Goal: Complete application form: Complete application form

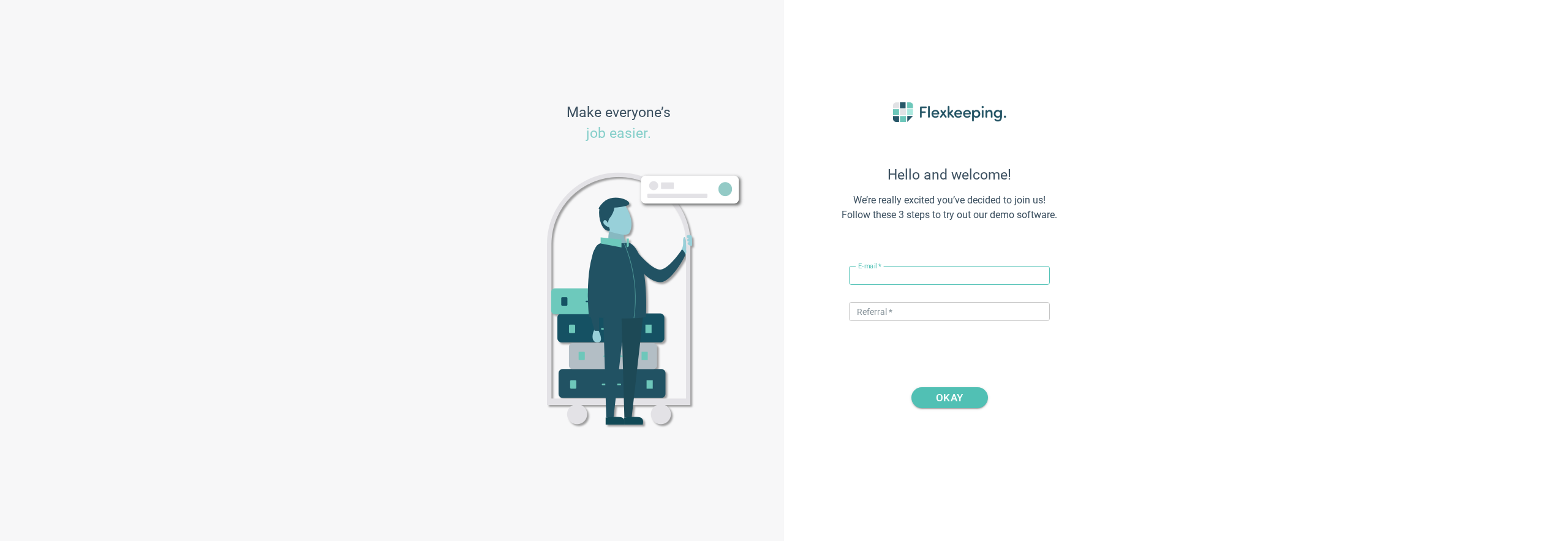
click at [887, 272] on input "text" at bounding box center [949, 275] width 201 height 19
click at [892, 275] on input "[EMAIL_ADDRESS][DOMAIN_NAME]" at bounding box center [949, 275] width 201 height 19
type input "[EMAIL_ADDRESS][DOMAIN_NAME]"
click at [874, 316] on input "text" at bounding box center [949, 312] width 201 height 19
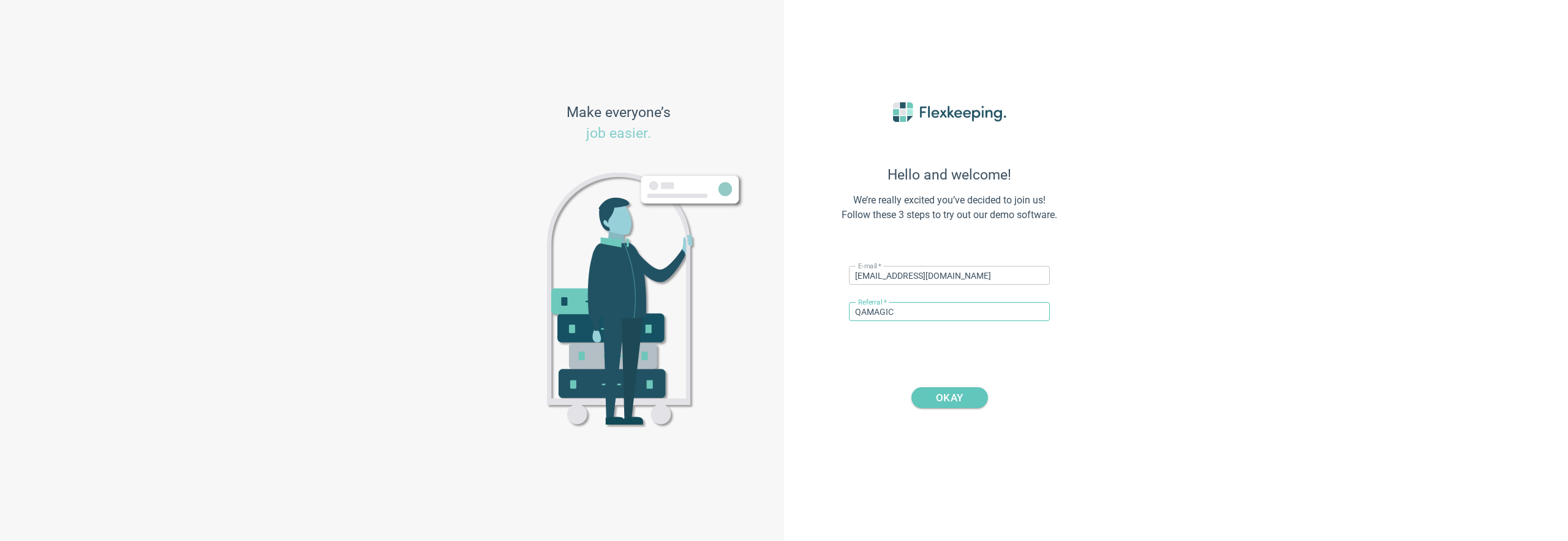
click at [936, 402] on span "OKAY" at bounding box center [949, 397] width 27 height 21
click at [907, 312] on input "QAMAGIC" at bounding box center [949, 312] width 201 height 19
type input "DIGITALMAGIC"
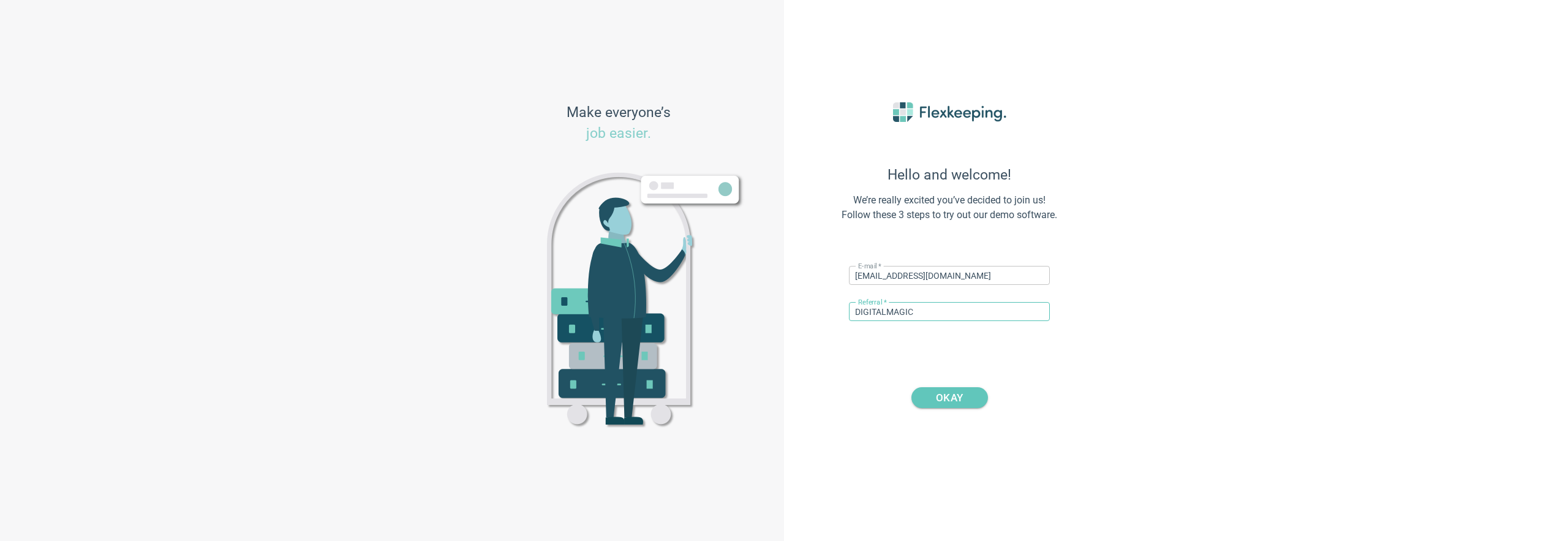
click at [948, 399] on span "OKAY" at bounding box center [949, 397] width 27 height 21
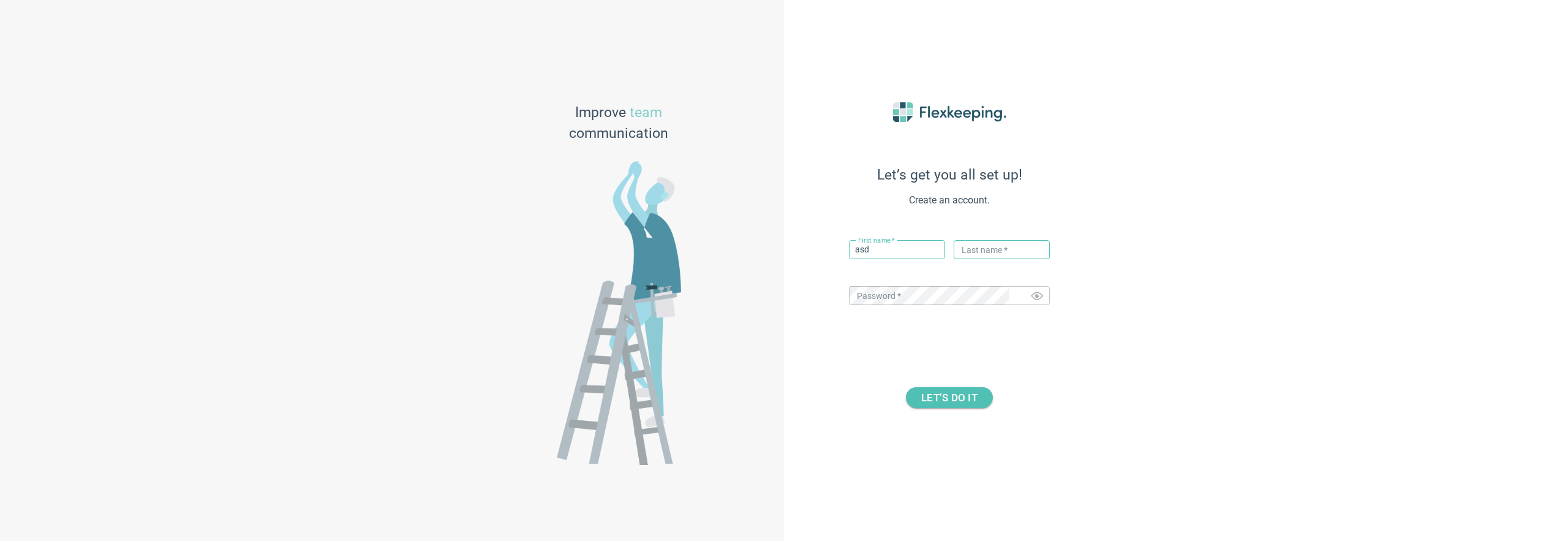
type input "asd"
click at [943, 397] on span "LET’S DO IT" at bounding box center [950, 397] width 56 height 21
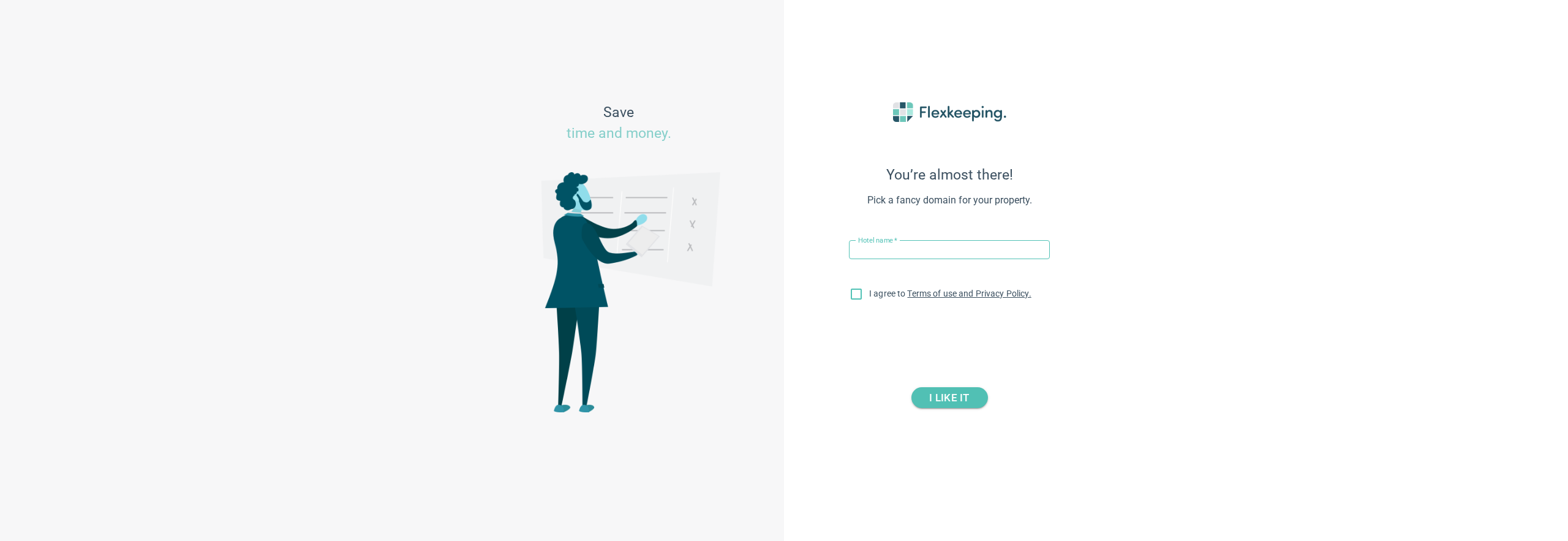
click at [893, 247] on input "text" at bounding box center [949, 250] width 201 height 19
click at [887, 250] on input "text" at bounding box center [949, 250] width 201 height 19
type input "hotel 0309"
click at [859, 286] on input "I agree to Terms of use and Privacy Policy." at bounding box center [857, 297] width 26 height 26
checkbox input "true"
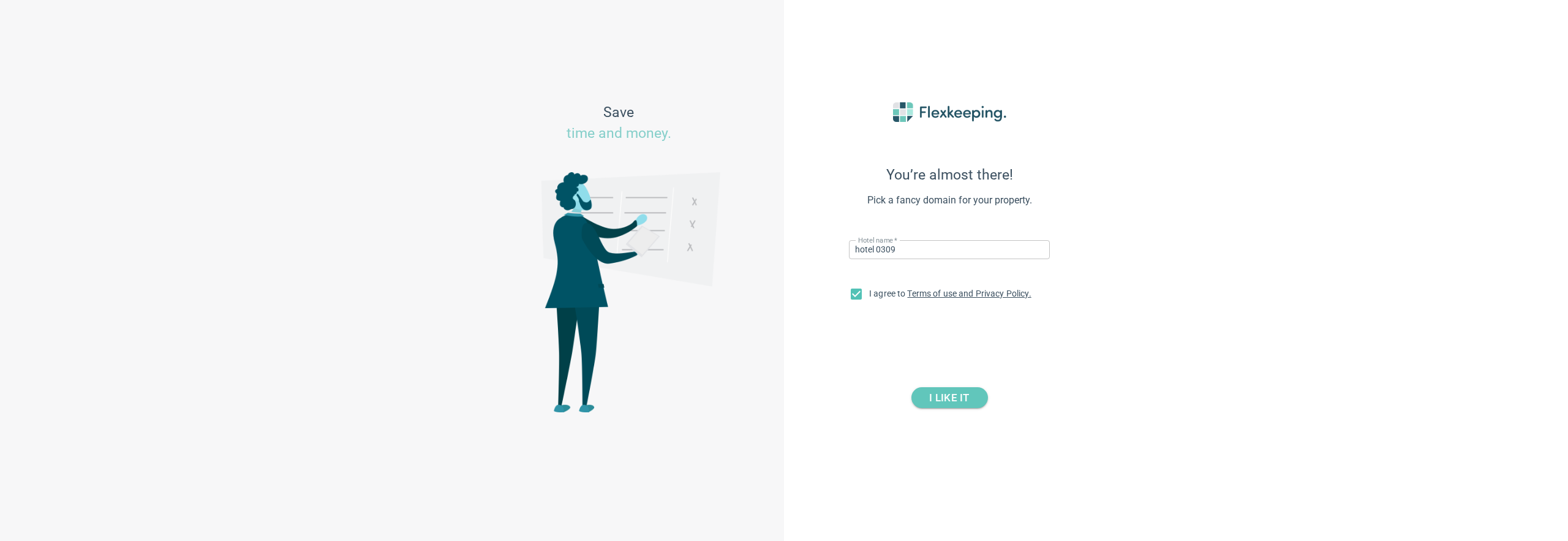
click at [954, 397] on span "I LIKE IT" at bounding box center [949, 397] width 40 height 21
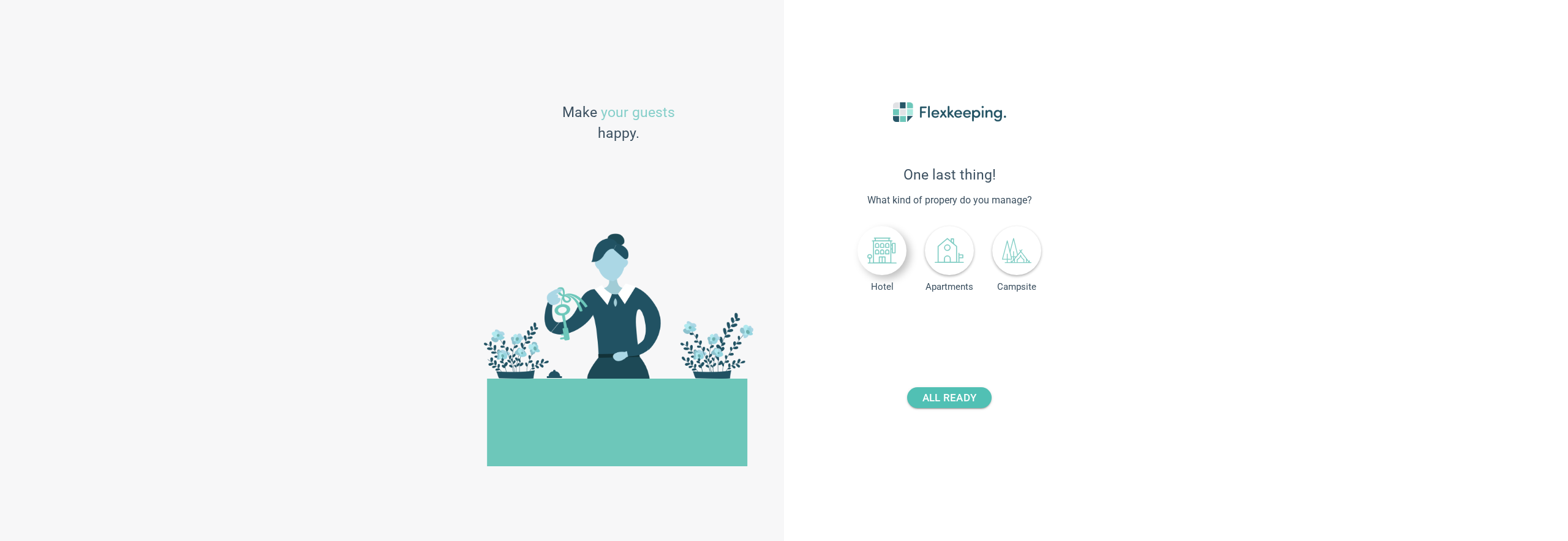
click at [892, 260] on icon at bounding box center [882, 250] width 29 height 29
click at [1004, 322] on span "+" at bounding box center [1004, 323] width 9 height 17
type input "2"
click at [944, 399] on span "ALL READY" at bounding box center [949, 397] width 54 height 21
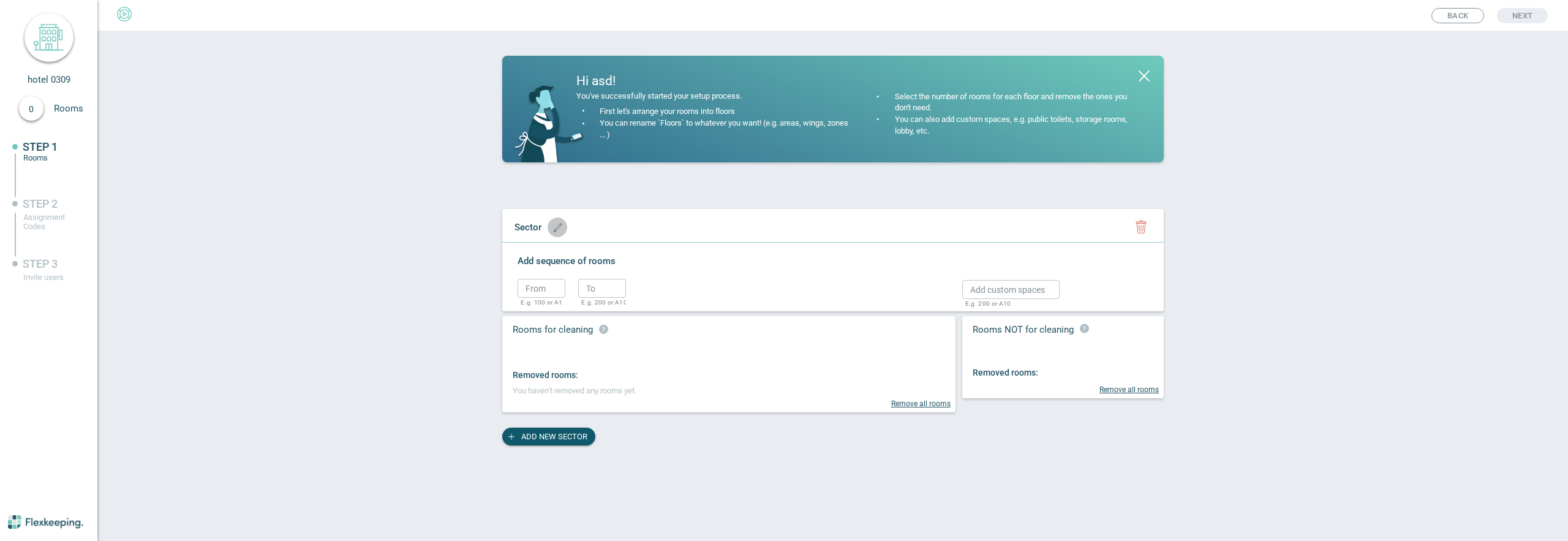
click at [553, 229] on icon "button" at bounding box center [557, 227] width 9 height 9
click at [557, 228] on input "text" at bounding box center [559, 227] width 102 height 19
type input "Sprat 1"
drag, startPoint x: 639, startPoint y: 230, endPoint x: 633, endPoint y: 233, distance: 6.7
click at [648, 230] on circle "button" at bounding box center [657, 229] width 18 height 18
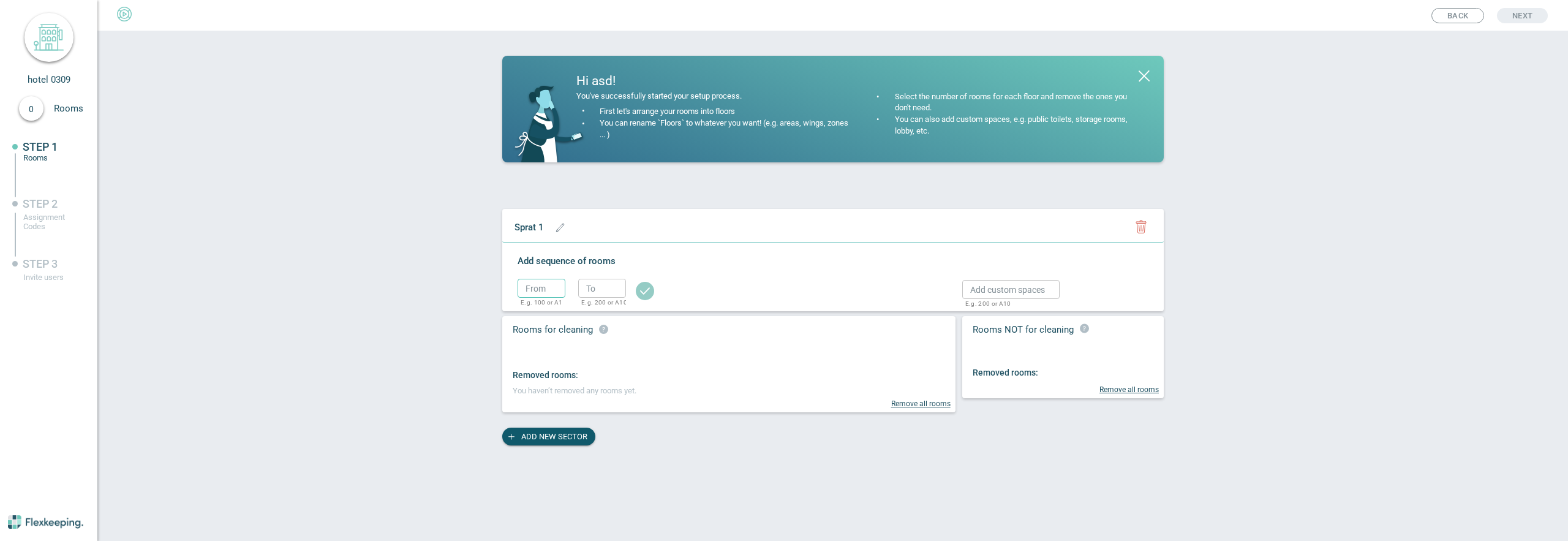
click at [546, 282] on input "text" at bounding box center [542, 288] width 48 height 19
type input "100"
click at [590, 289] on input "text" at bounding box center [603, 288] width 48 height 19
type input "110"
click at [643, 294] on circle "button" at bounding box center [645, 291] width 18 height 18
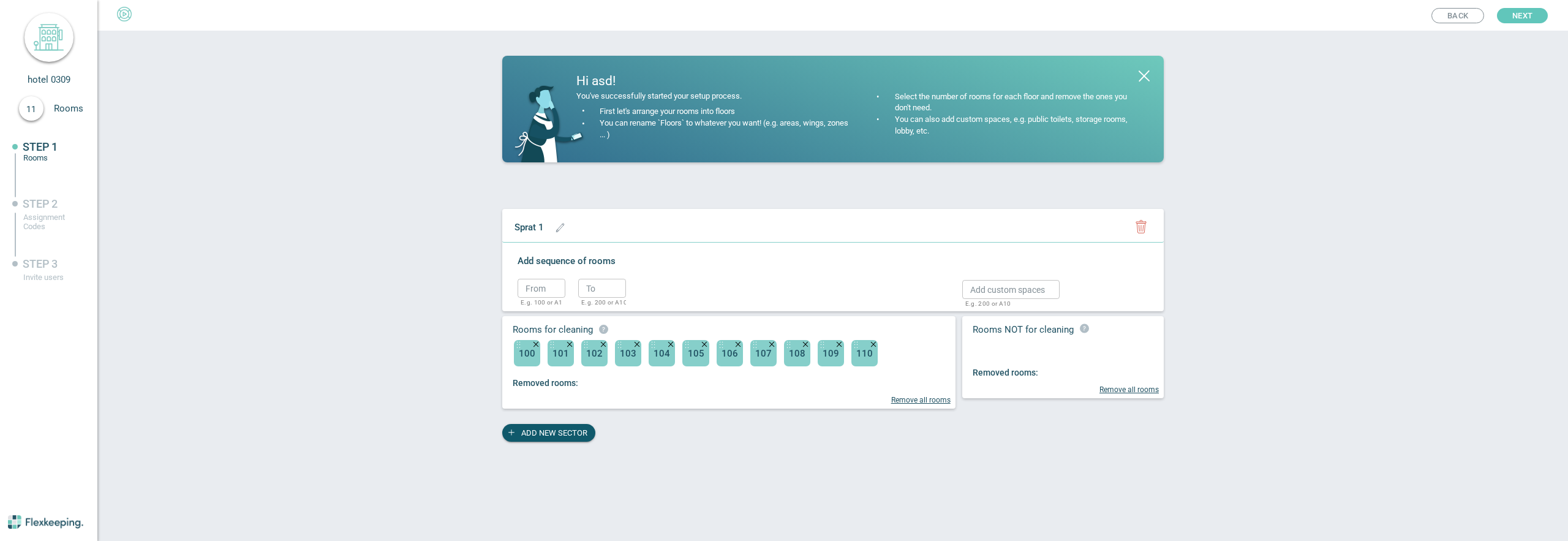
click at [1520, 21] on span "Next" at bounding box center [1523, 16] width 21 height 15
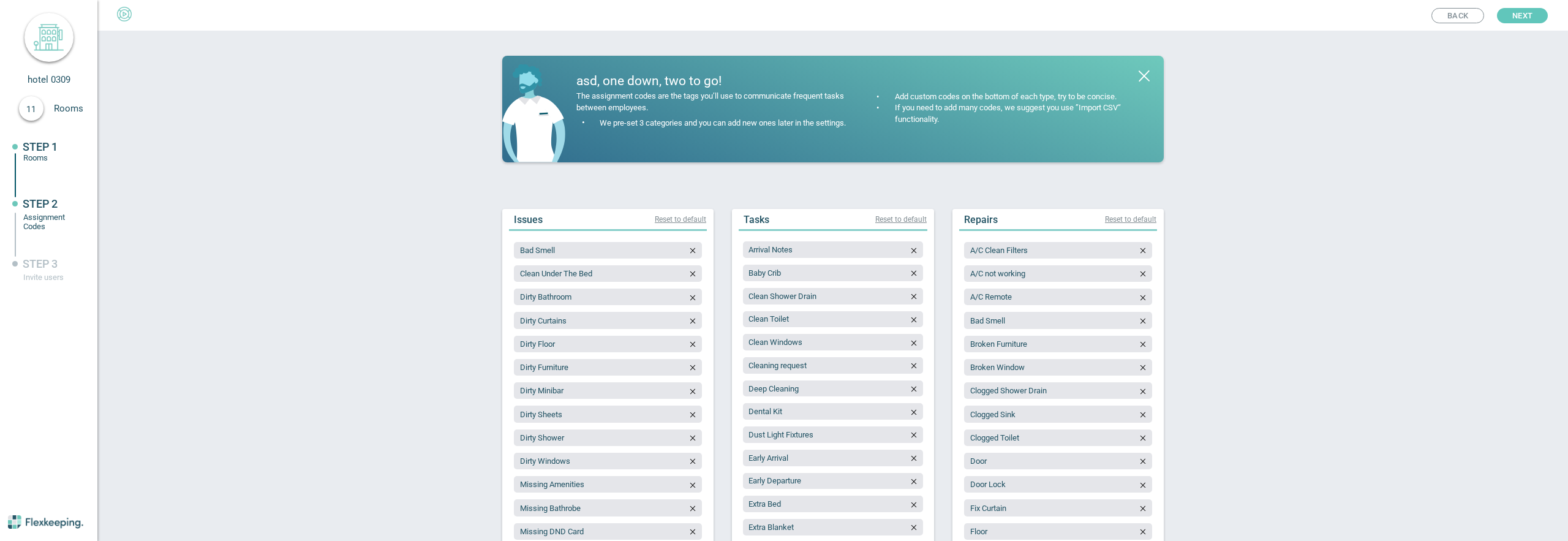
click at [1520, 21] on span "Next" at bounding box center [1523, 16] width 21 height 15
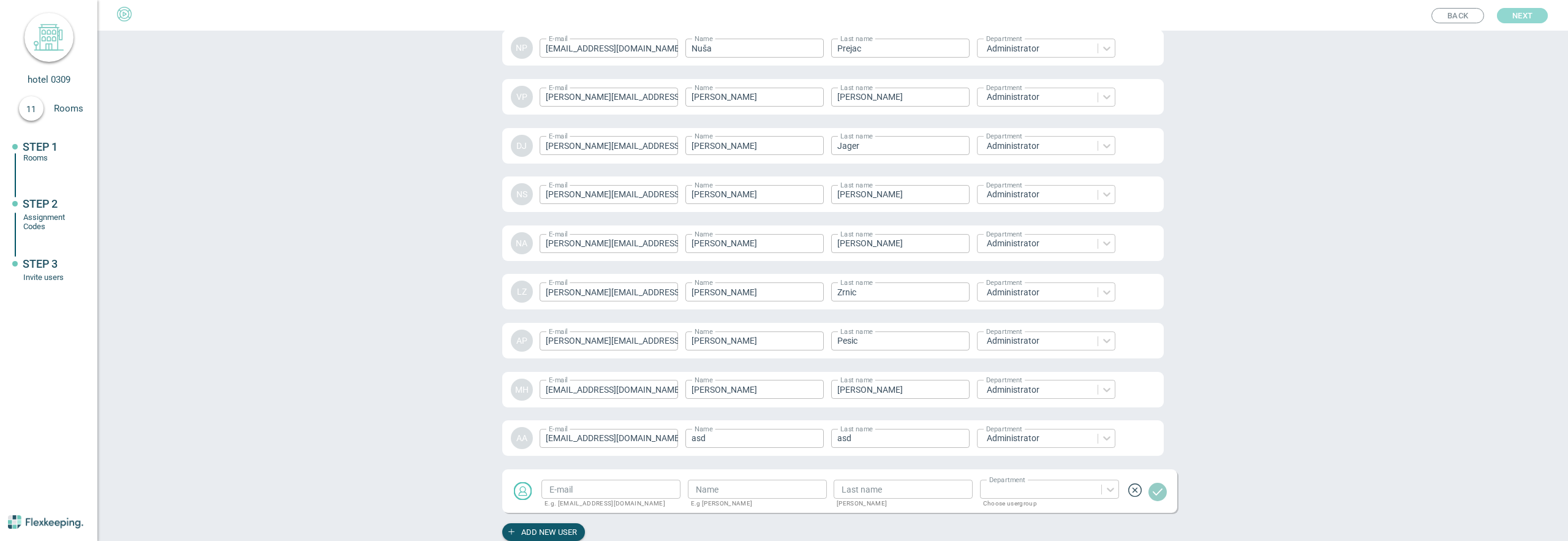
click at [1520, 21] on span "Next" at bounding box center [1523, 16] width 21 height 15
